Goal: Ask a question

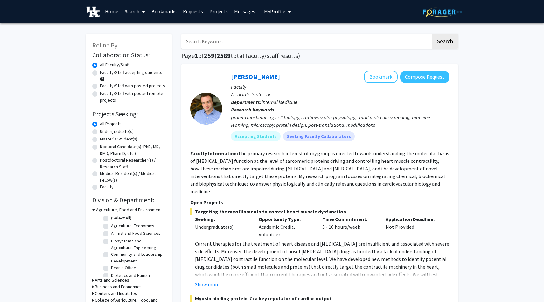
click at [232, 39] on input "Search Keywords" at bounding box center [306, 41] width 250 height 15
type input "montane [GEOGRAPHIC_DATA]"
click at [432, 34] on button "Search" at bounding box center [445, 41] width 26 height 15
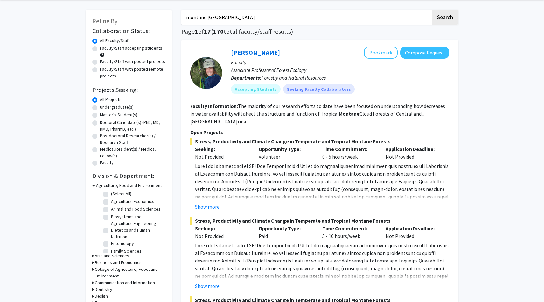
scroll to position [22, 0]
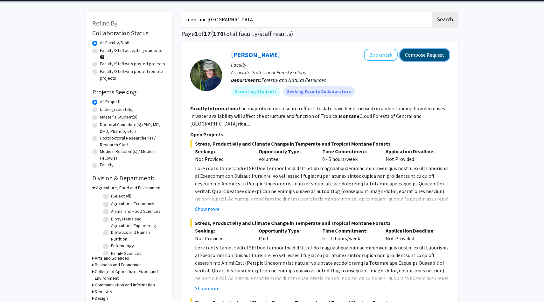
click at [435, 57] on button "Compose Request" at bounding box center [424, 55] width 49 height 12
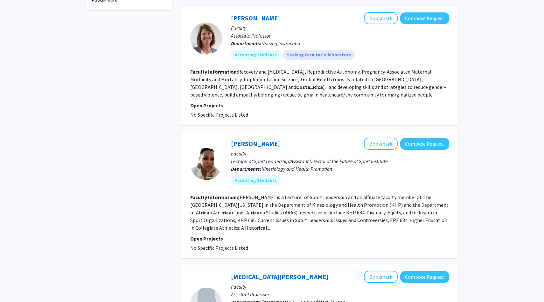
scroll to position [394, 0]
